Goal: Find specific page/section: Find specific page/section

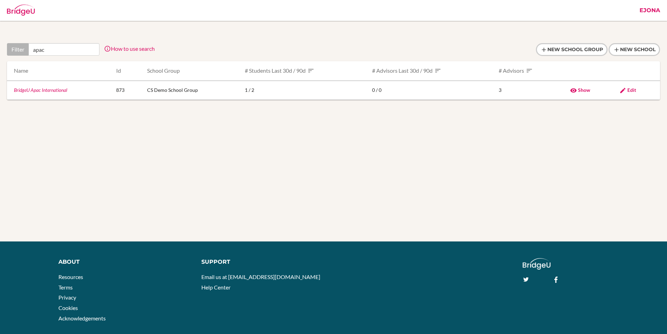
type input "apac"
click at [58, 89] on link "BridgeU Apac International" at bounding box center [40, 90] width 53 height 6
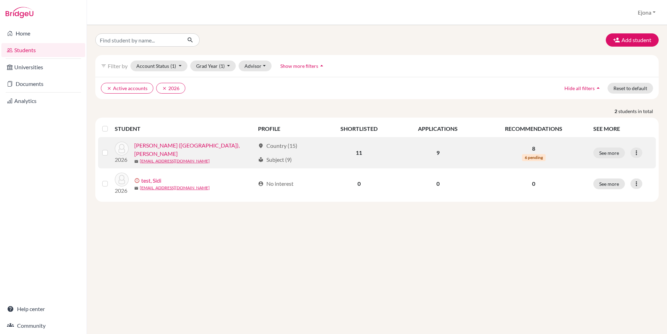
click at [168, 148] on link "[PERSON_NAME] ([GEOGRAPHIC_DATA]), [PERSON_NAME]" at bounding box center [194, 149] width 121 height 17
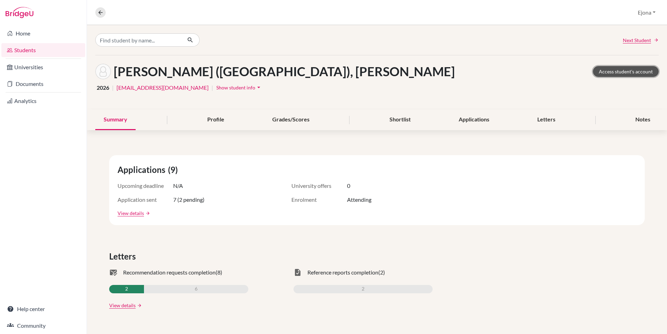
click at [627, 72] on link "Access student's account" at bounding box center [626, 71] width 66 height 11
